Goal: Transaction & Acquisition: Purchase product/service

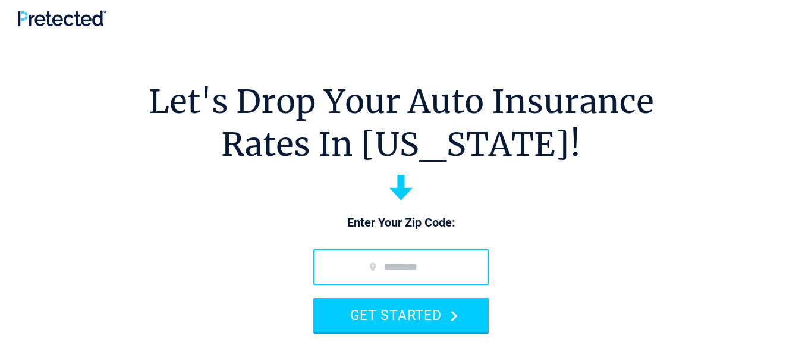
click at [348, 270] on input "zip code" at bounding box center [400, 267] width 175 height 36
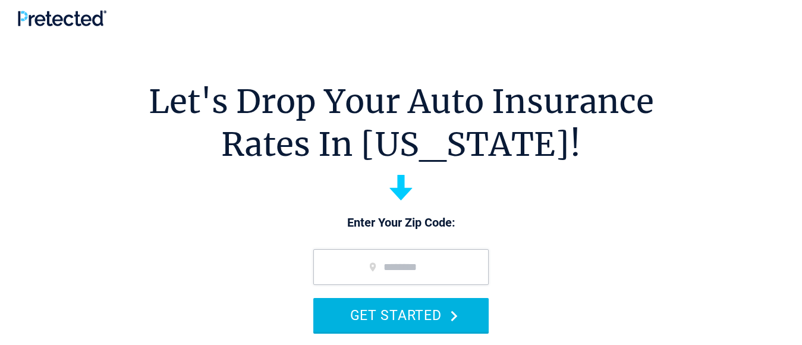
type input "*****"
click at [392, 315] on button "GET STARTED" at bounding box center [400, 315] width 175 height 34
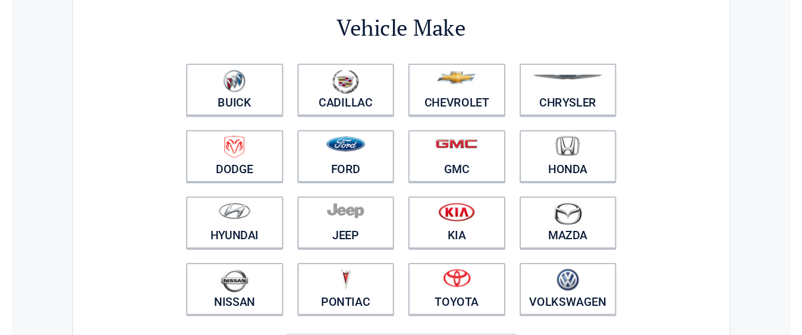
scroll to position [119, 0]
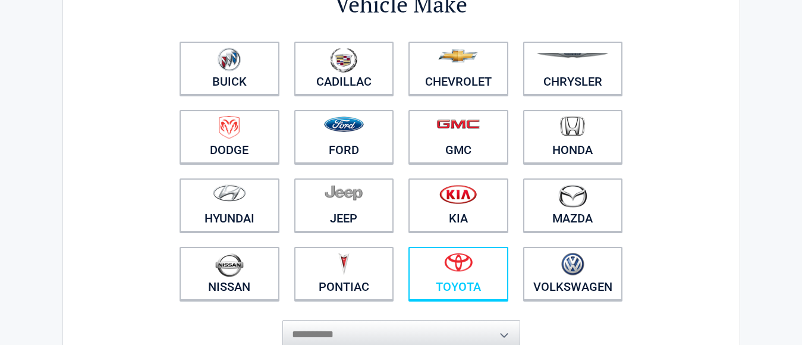
click at [460, 279] on figure at bounding box center [459, 266] width 86 height 27
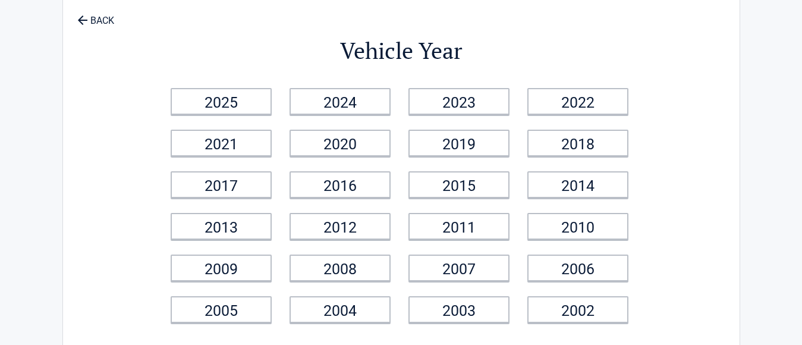
scroll to position [0, 0]
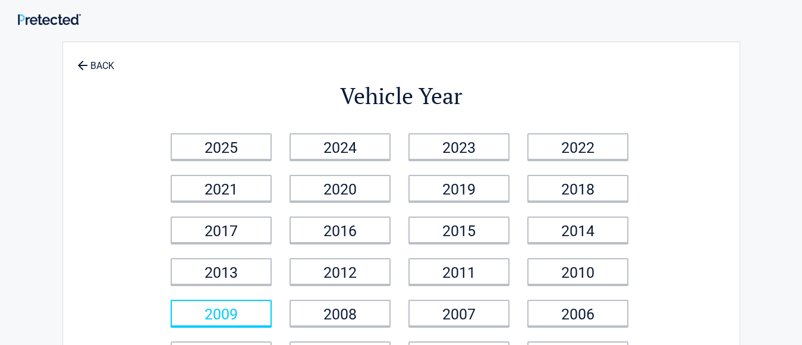
click at [256, 314] on link "2009" at bounding box center [221, 313] width 101 height 27
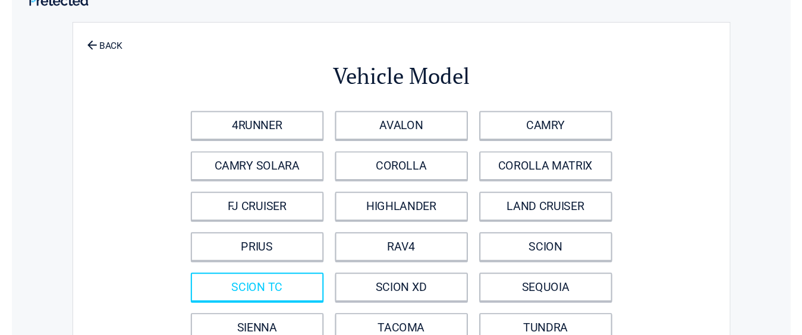
scroll to position [24, 0]
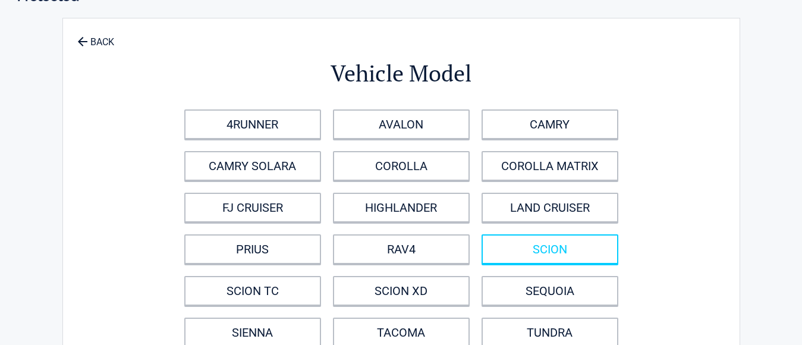
click at [546, 250] on link "SCION" at bounding box center [550, 249] width 137 height 30
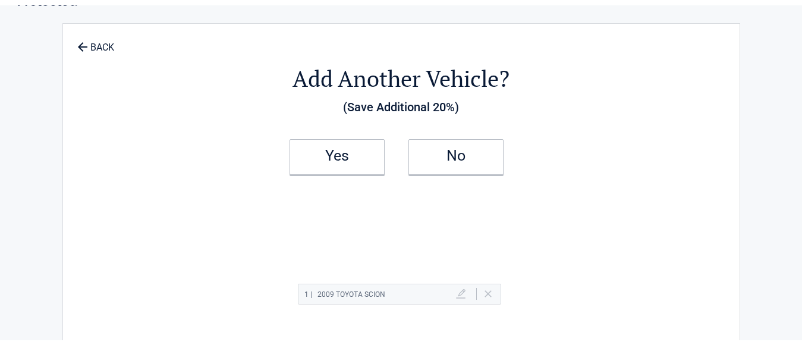
scroll to position [0, 0]
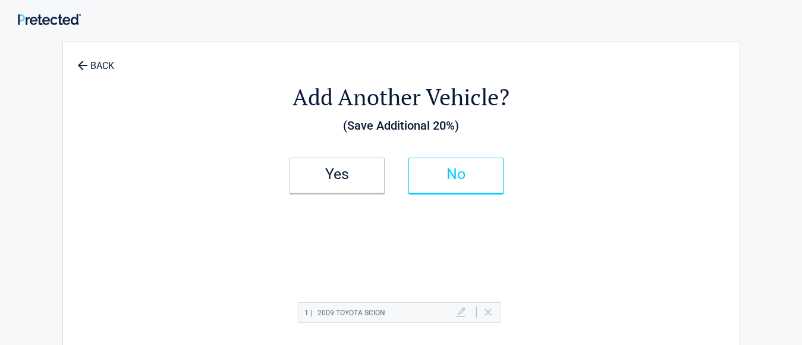
click at [461, 184] on link "No" at bounding box center [455, 176] width 95 height 36
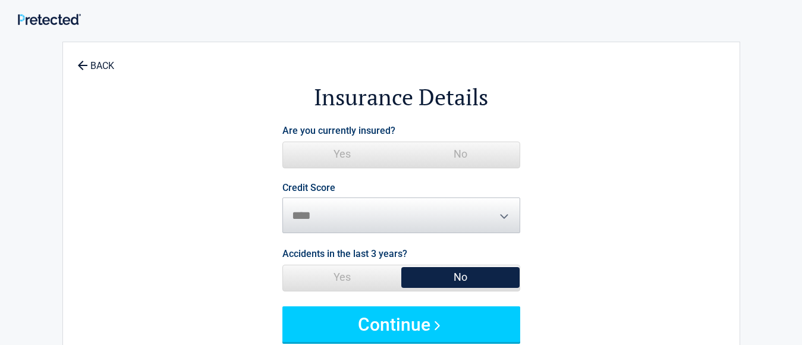
click at [458, 275] on span "No" at bounding box center [460, 277] width 118 height 24
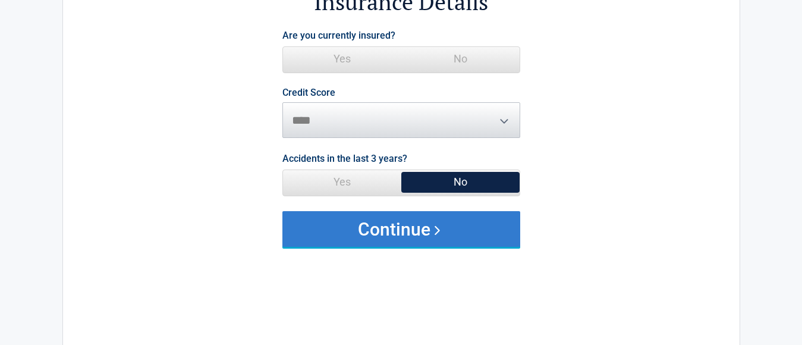
scroll to position [119, 0]
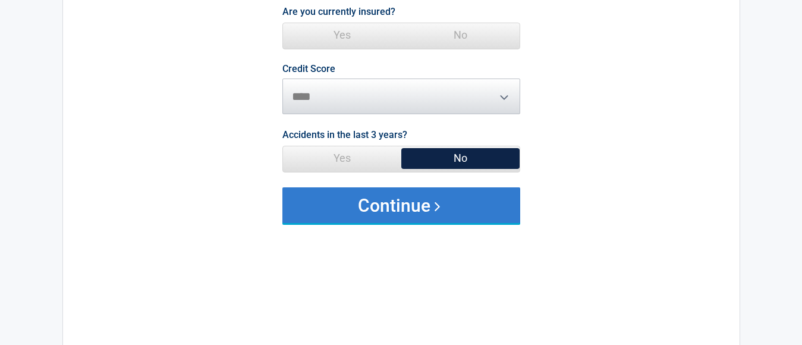
click at [405, 208] on button "Continue" at bounding box center [401, 205] width 238 height 36
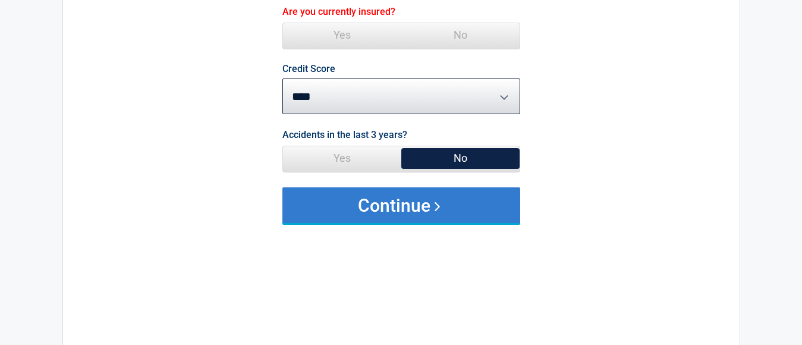
click at [405, 208] on button "Continue" at bounding box center [401, 205] width 238 height 36
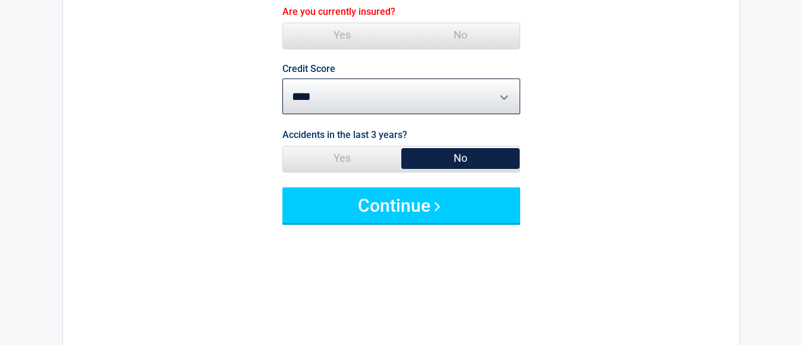
click at [505, 99] on span "Credit Score ********* **** ******* ****" at bounding box center [401, 89] width 238 height 50
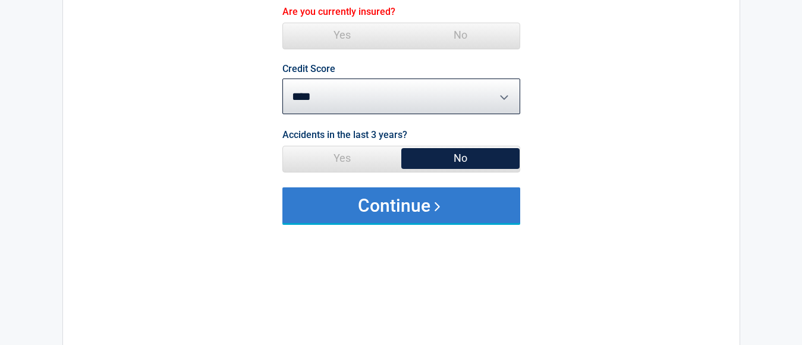
click at [401, 211] on button "Continue" at bounding box center [401, 205] width 238 height 36
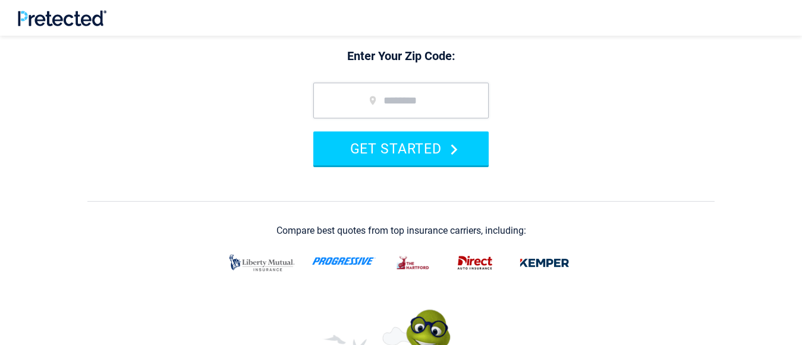
scroll to position [190, 0]
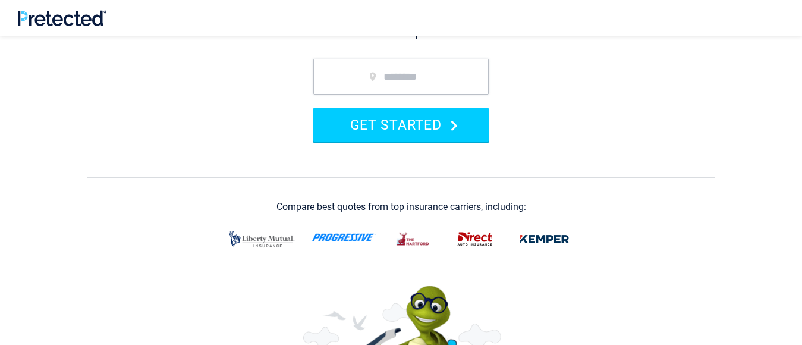
click at [247, 240] on img at bounding box center [262, 239] width 72 height 29
click at [257, 241] on img at bounding box center [262, 239] width 72 height 29
